Goal: Contribute content

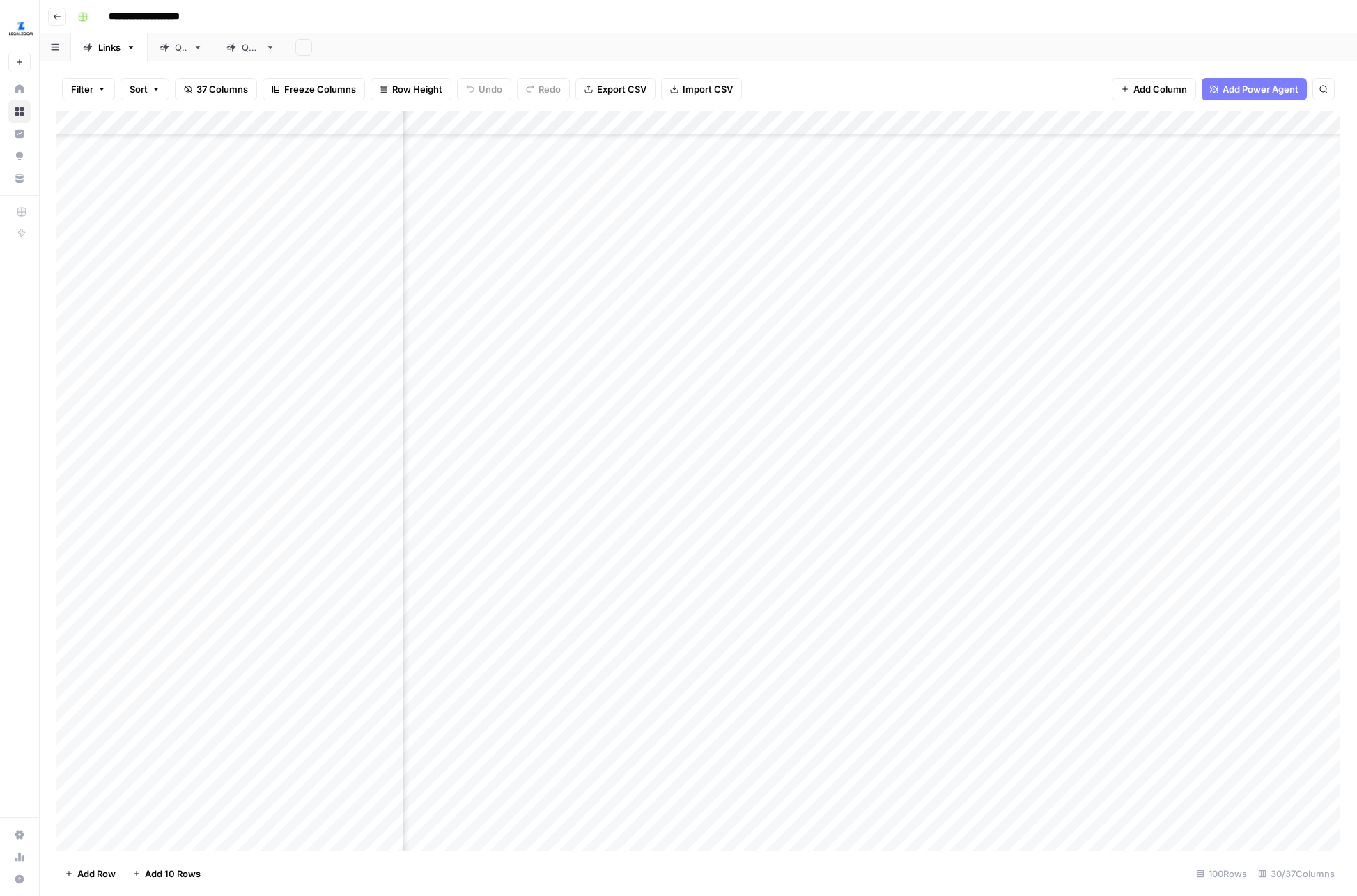
scroll to position [397, 2442]
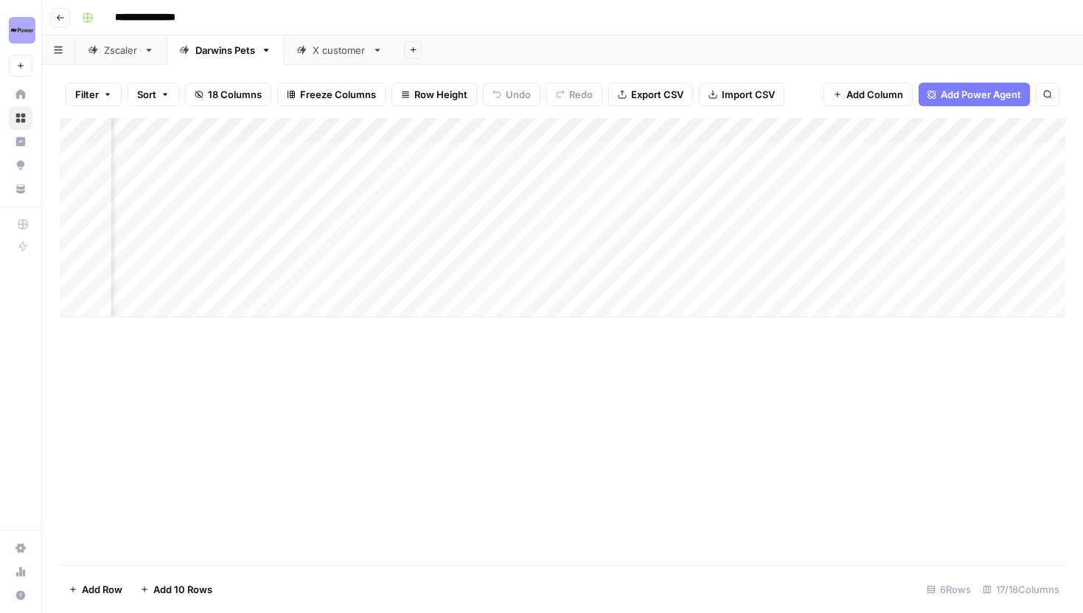
scroll to position [0, 1559]
click at [707, 203] on div "Add Column" at bounding box center [563, 217] width 1006 height 199
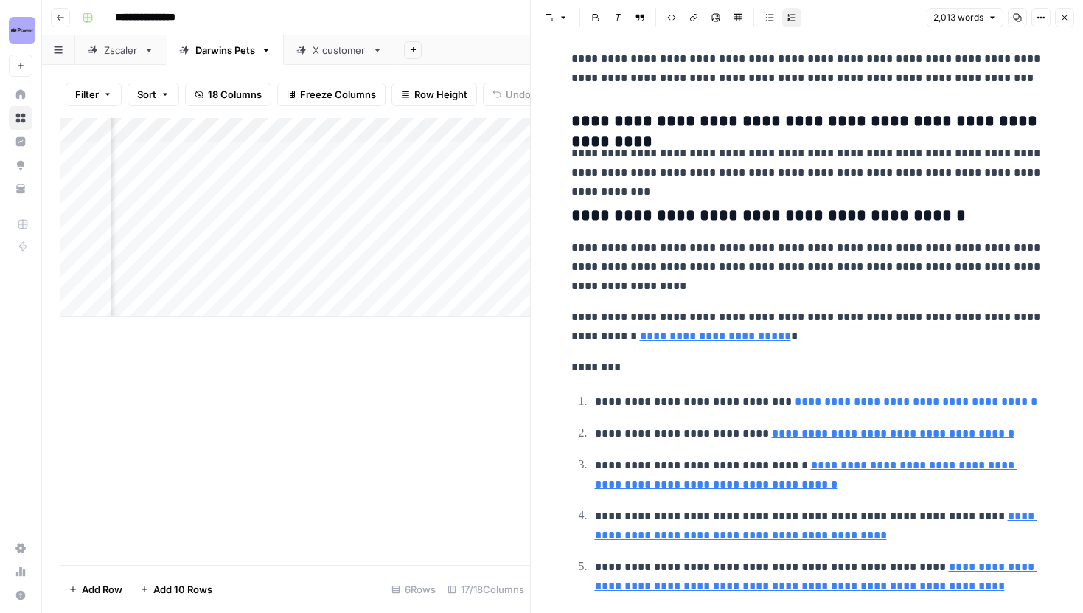
scroll to position [5121, 0]
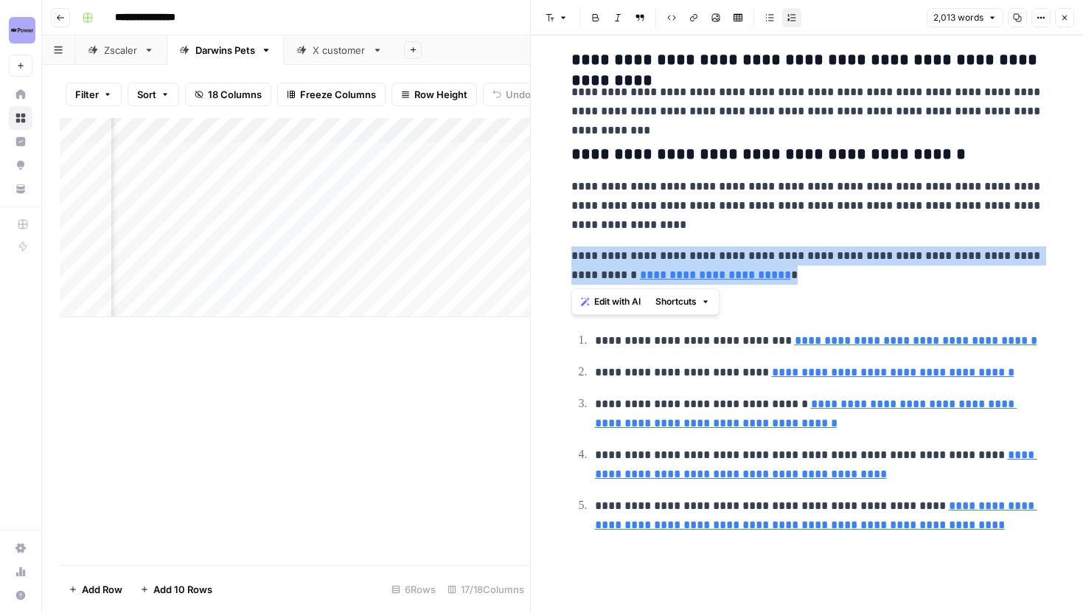
drag, startPoint x: 771, startPoint y: 272, endPoint x: 563, endPoint y: 256, distance: 208.5
type input "https://pubmed.ncbi.nlm.nih.gov/36912667/"
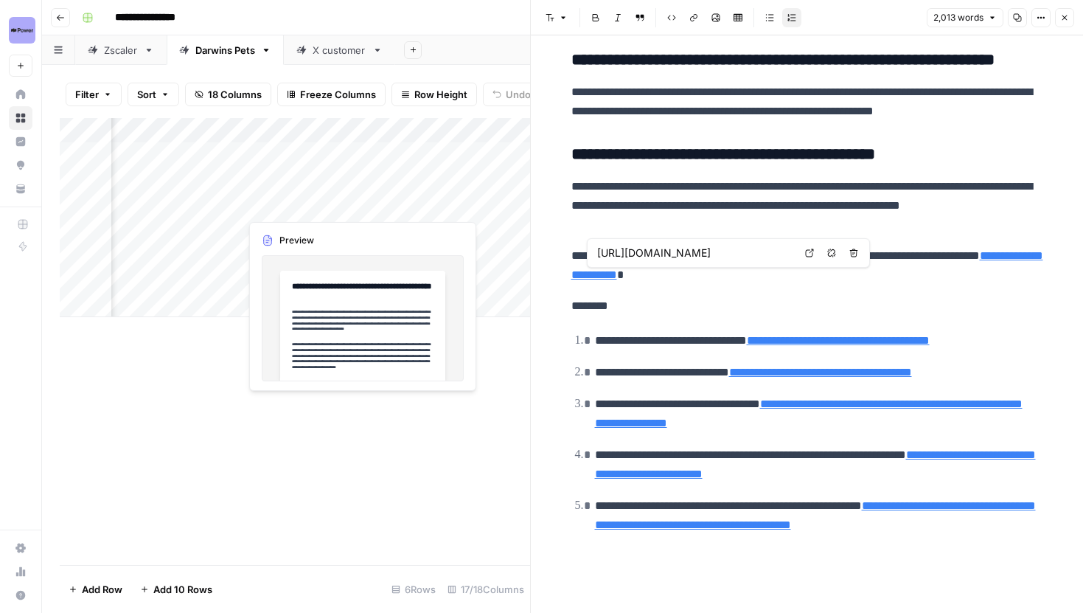
scroll to position [5082, 0]
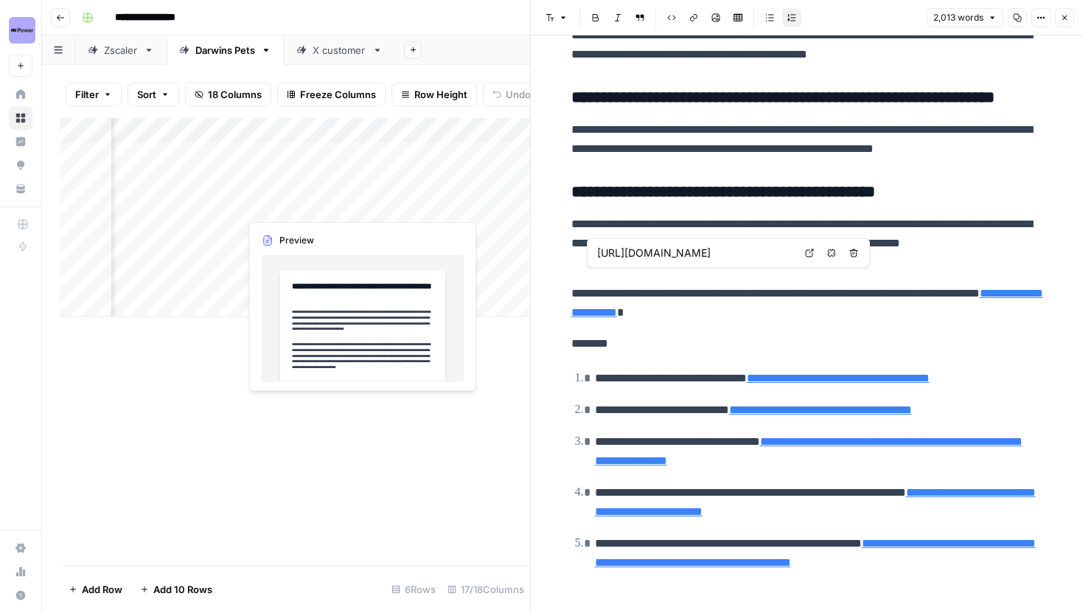
click at [357, 203] on div "Add Column" at bounding box center [295, 217] width 470 height 199
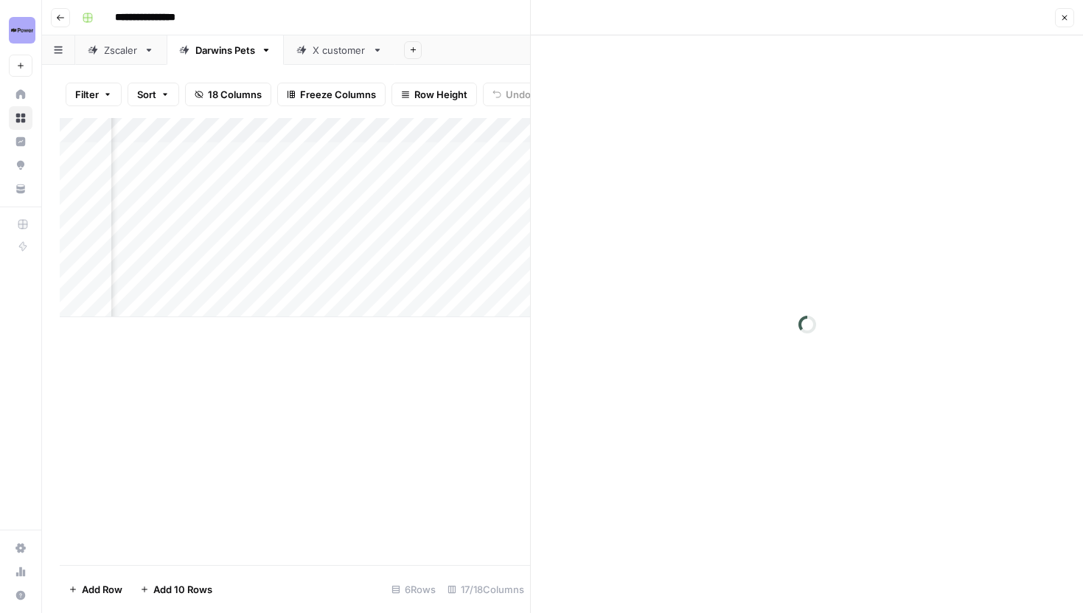
click at [357, 203] on div "Add Column" at bounding box center [295, 217] width 470 height 199
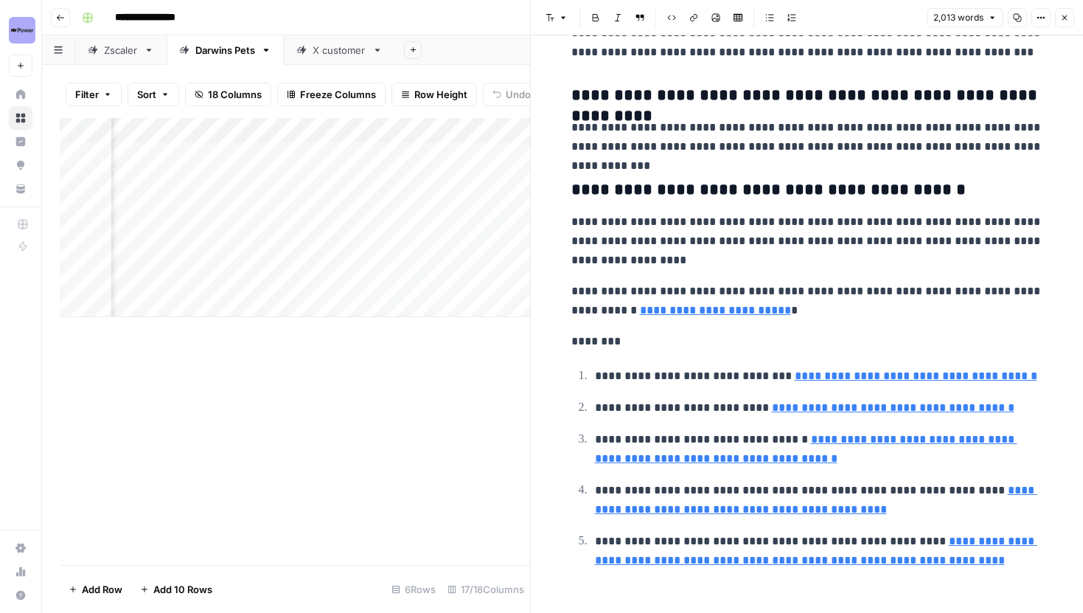
scroll to position [5077, 0]
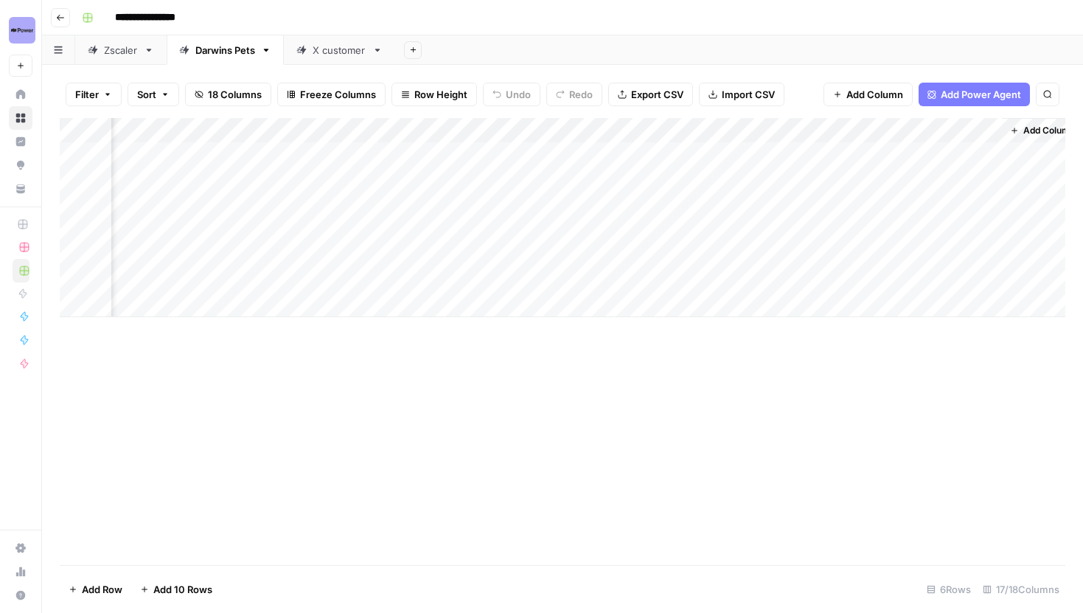
scroll to position [0, 1541]
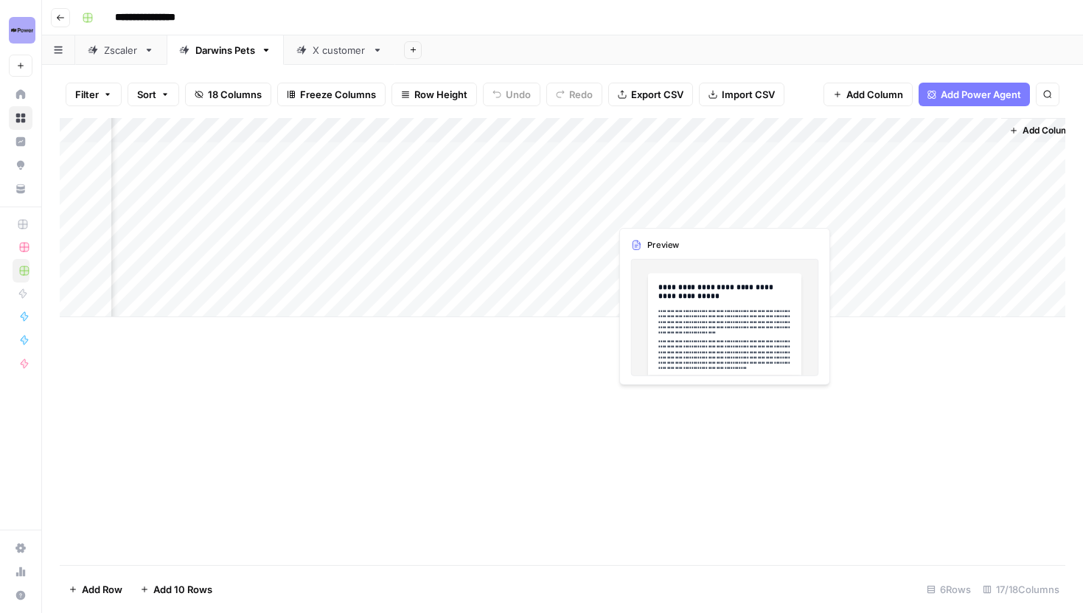
click at [663, 202] on div "Add Column" at bounding box center [563, 217] width 1006 height 199
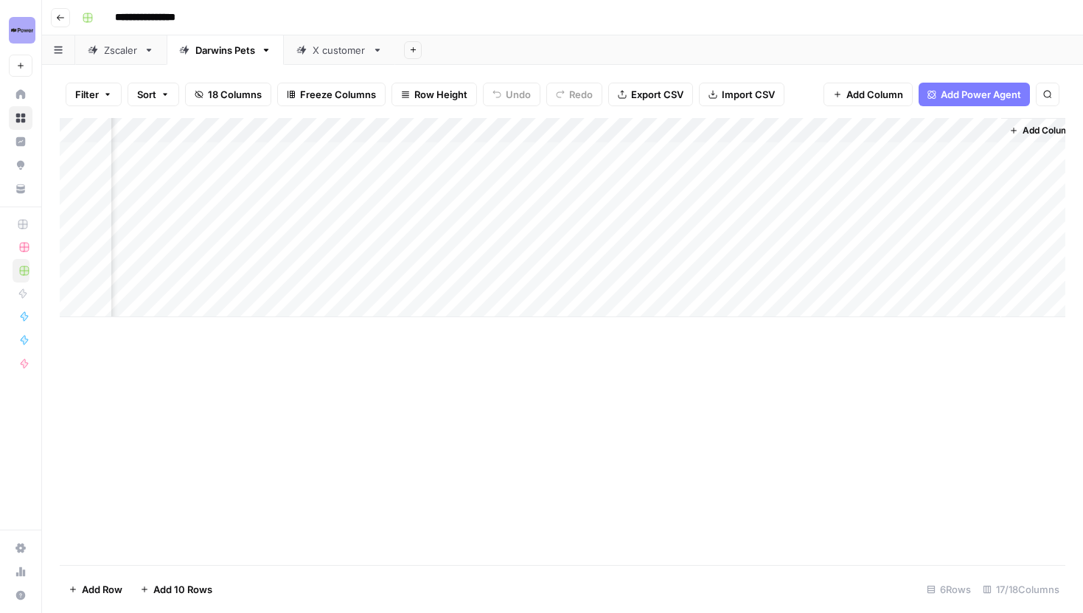
click at [663, 202] on div "Add Column" at bounding box center [563, 217] width 1006 height 199
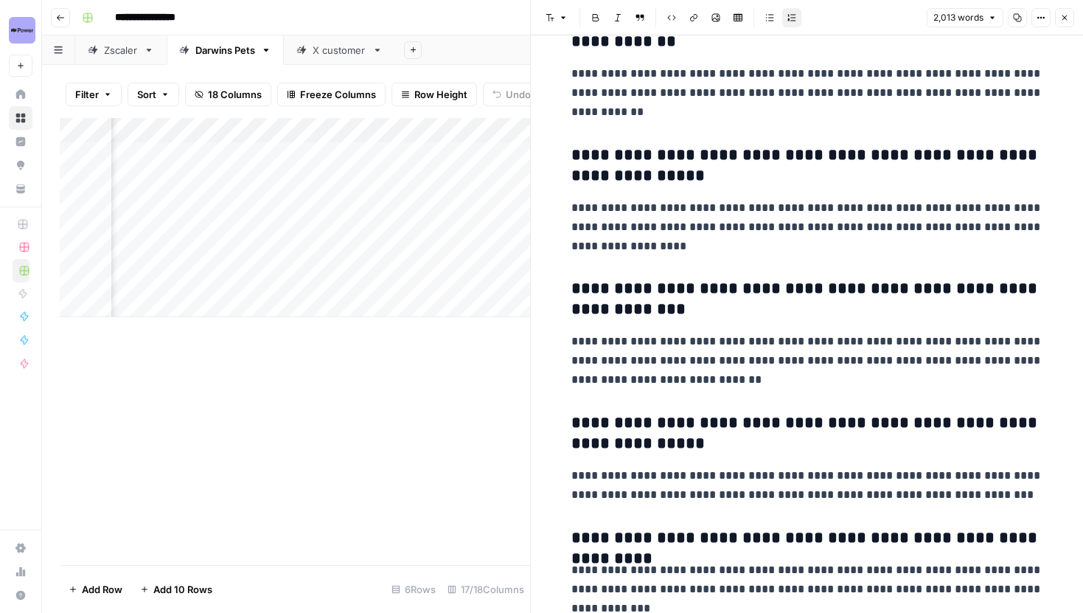
scroll to position [5121, 0]
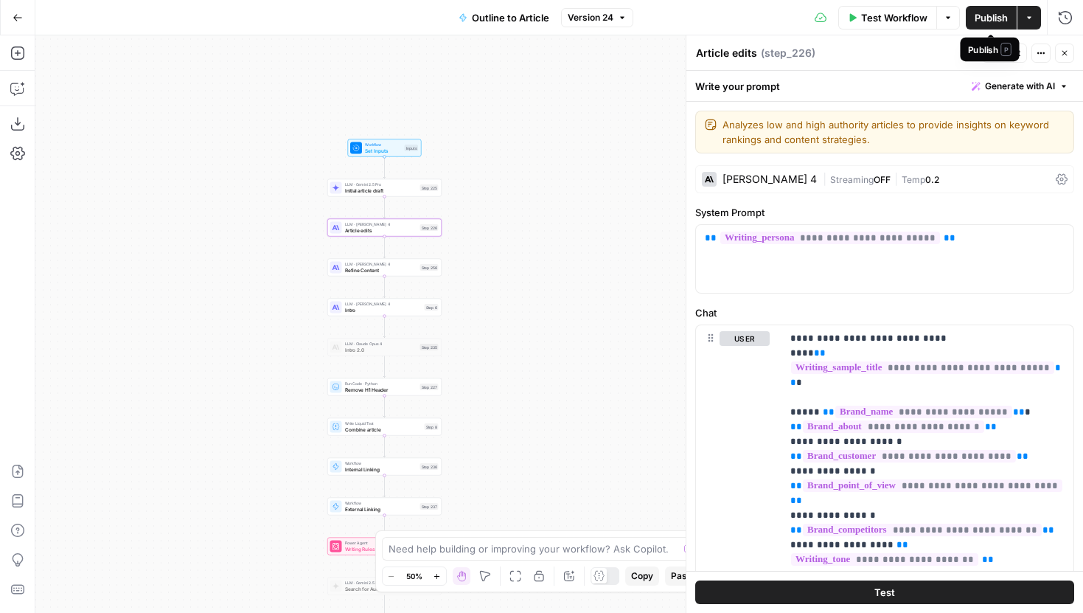
scroll to position [694, 0]
